Goal: Task Accomplishment & Management: Complete application form

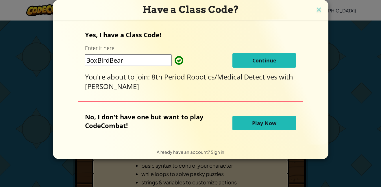
click at [126, 62] on input "BoxBirdBear" at bounding box center [128, 60] width 87 height 12
click at [256, 64] on button "Continue" at bounding box center [265, 60] width 64 height 14
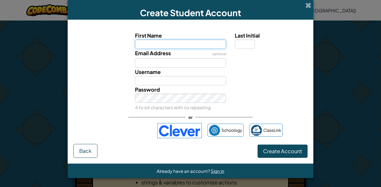
click at [186, 47] on input "First Name" at bounding box center [180, 44] width 91 height 9
type input "baylor"
type input "Baylor"
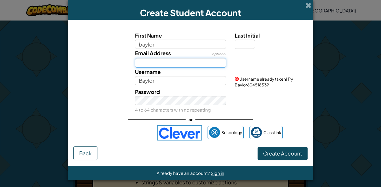
click at [179, 63] on input "Email Address" at bounding box center [180, 62] width 91 height 9
type input "[EMAIL_ADDRESS][DOMAIN_NAME]"
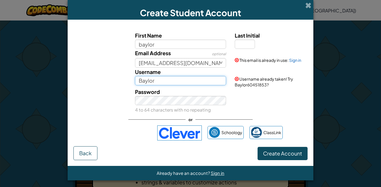
click at [169, 79] on input "Baylor" at bounding box center [180, 80] width 91 height 9
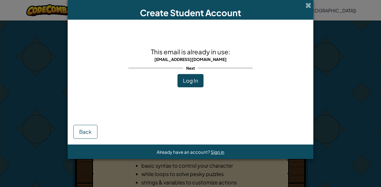
click at [198, 88] on div "This email is already in use: [EMAIL_ADDRESS][DOMAIN_NAME] Next Log In" at bounding box center [191, 67] width 124 height 84
click at [192, 82] on span "Log In" at bounding box center [190, 80] width 15 height 7
